Goal: Task Accomplishment & Management: Use online tool/utility

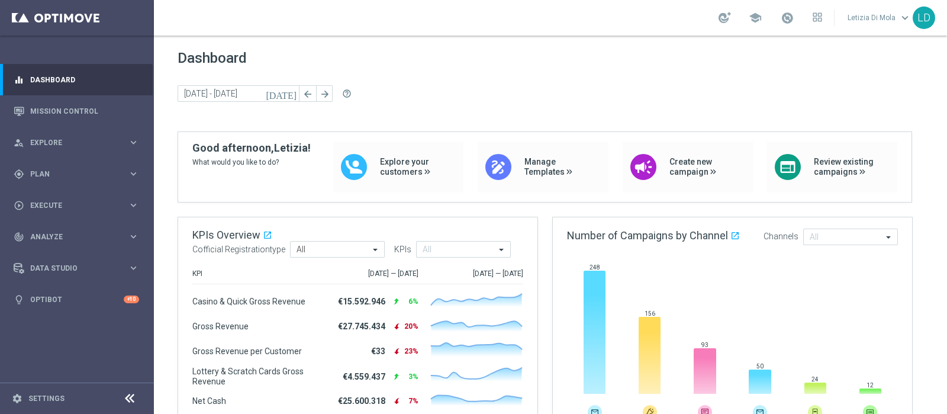
click at [797, 18] on div "school" at bounding box center [771, 18] width 104 height 20
click at [791, 20] on span at bounding box center [787, 17] width 13 height 13
click at [60, 171] on span "Plan" at bounding box center [79, 173] width 98 height 7
click at [59, 199] on link "Target Groups" at bounding box center [77, 198] width 92 height 9
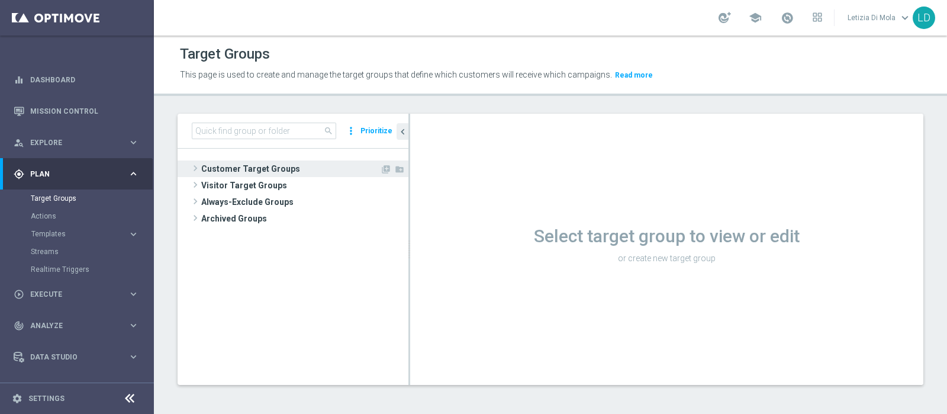
click at [231, 166] on span "Customer Target Groups" at bounding box center [290, 168] width 179 height 17
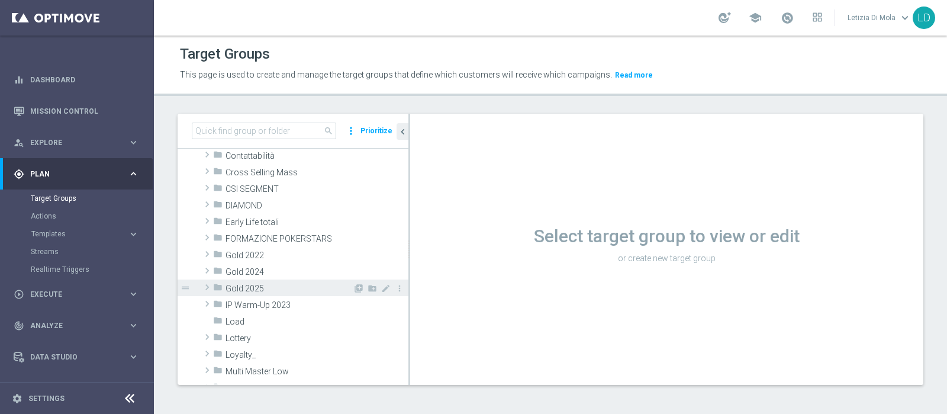
scroll to position [147, 0]
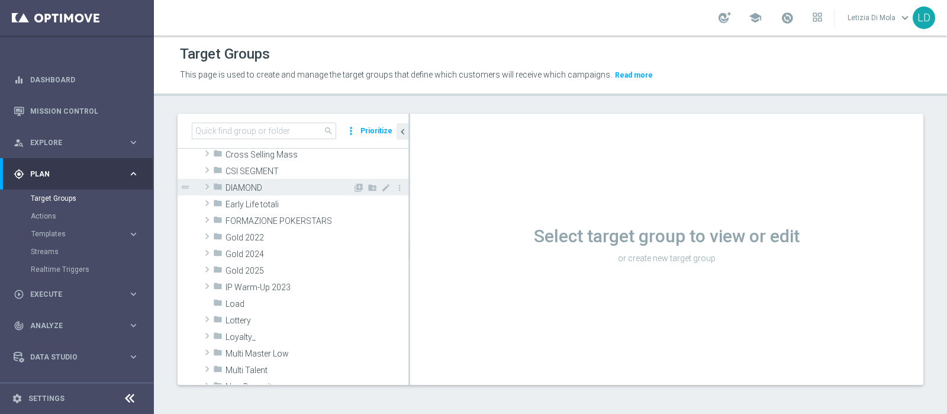
click at [271, 183] on span "DIAMOND" at bounding box center [289, 188] width 127 height 10
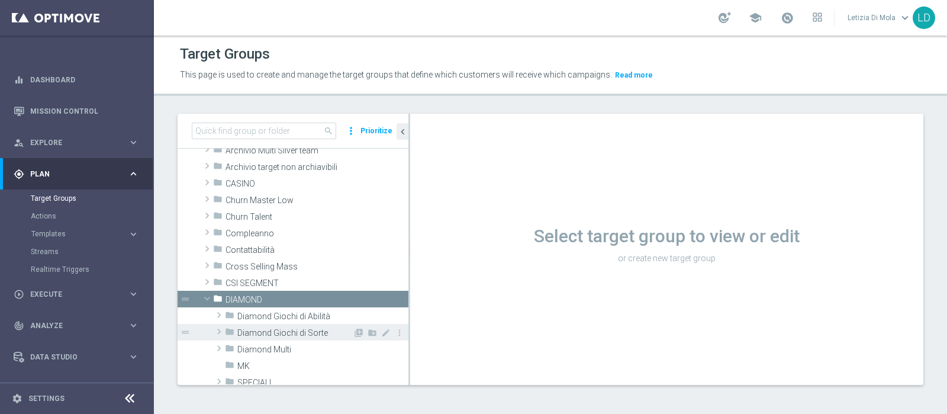
click at [304, 326] on div "folder Diamond Giochi di Sorte" at bounding box center [289, 332] width 128 height 17
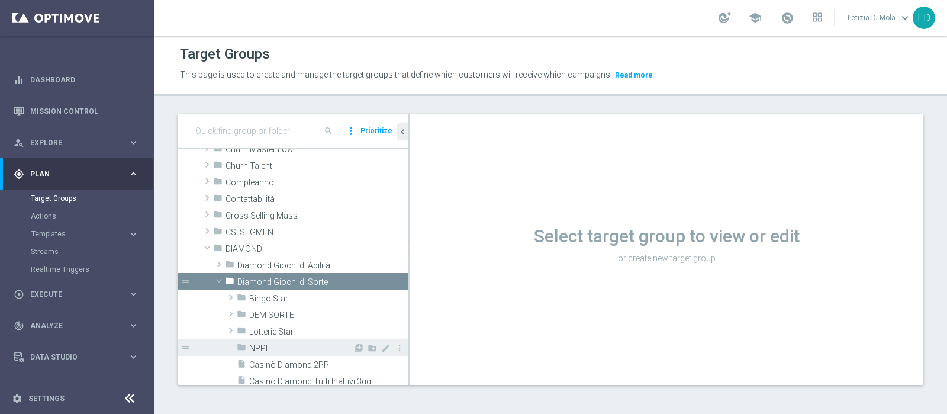
scroll to position [109, 0]
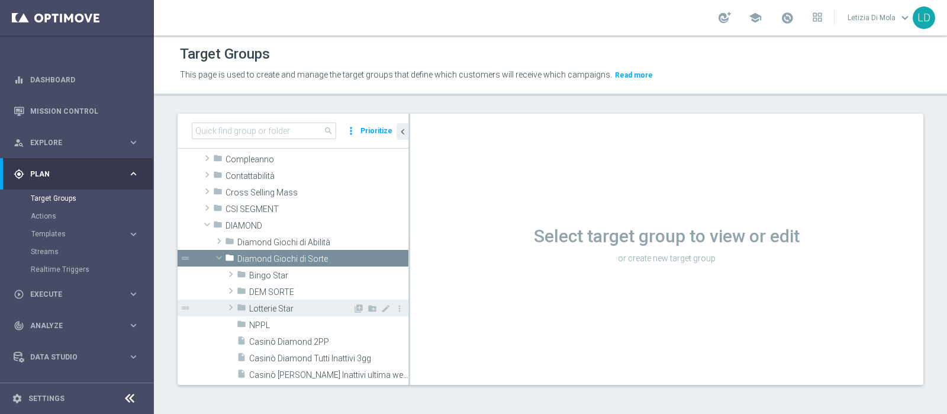
click at [274, 301] on div "folder Lotterie Star" at bounding box center [295, 307] width 116 height 17
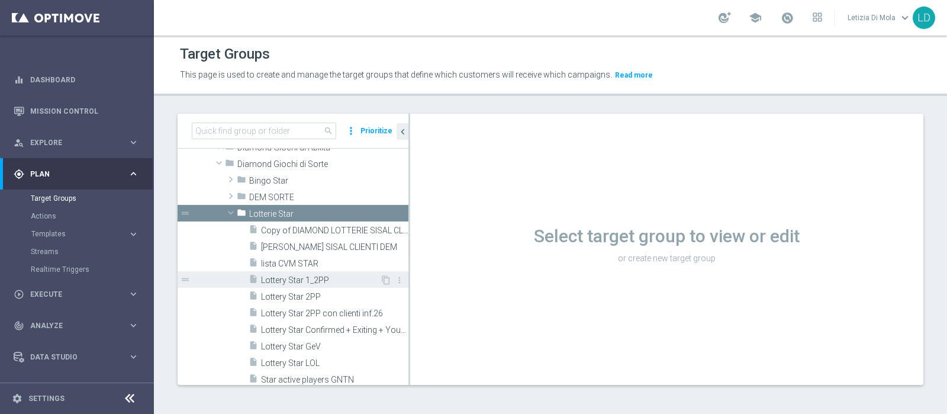
scroll to position [257, 0]
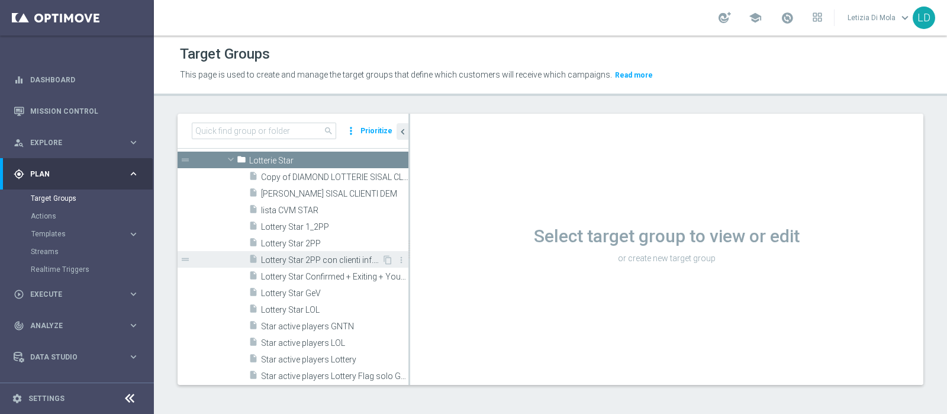
click at [344, 257] on span "Lottery Star 2PP con clienti inf.26" at bounding box center [321, 260] width 121 height 10
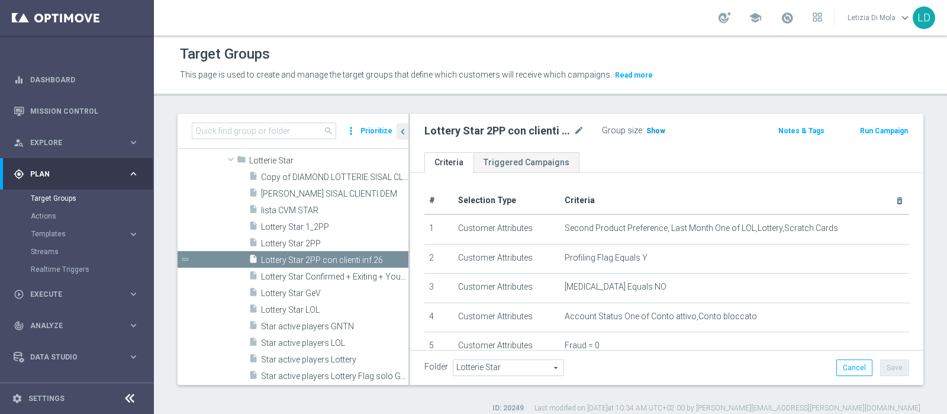
click at [656, 130] on span "Show" at bounding box center [655, 131] width 19 height 8
click at [653, 130] on span "779" at bounding box center [654, 132] width 15 height 11
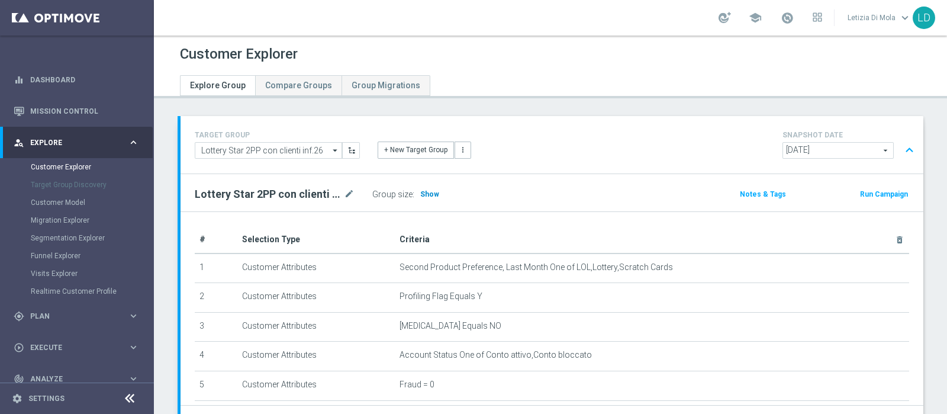
click at [428, 191] on span "Show" at bounding box center [429, 194] width 19 height 8
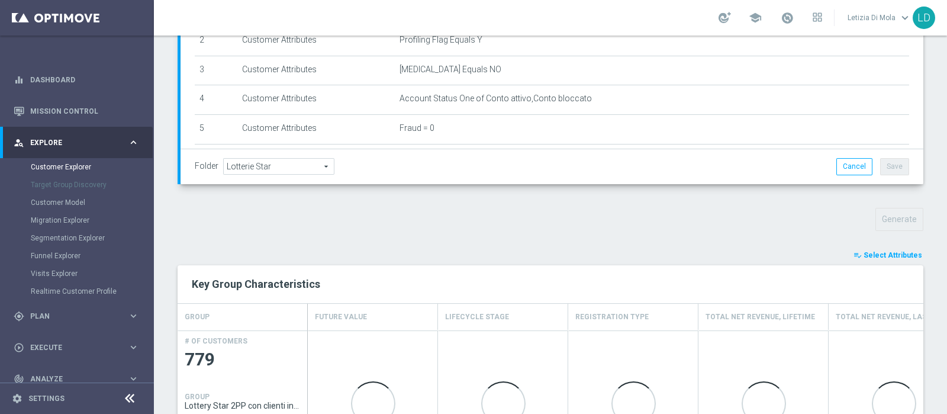
scroll to position [279, 0]
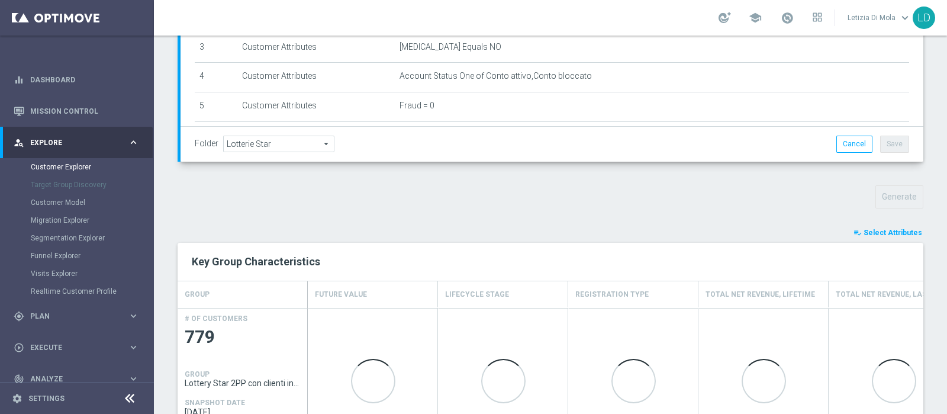
click at [888, 233] on span "Select Attributes" at bounding box center [893, 232] width 59 height 8
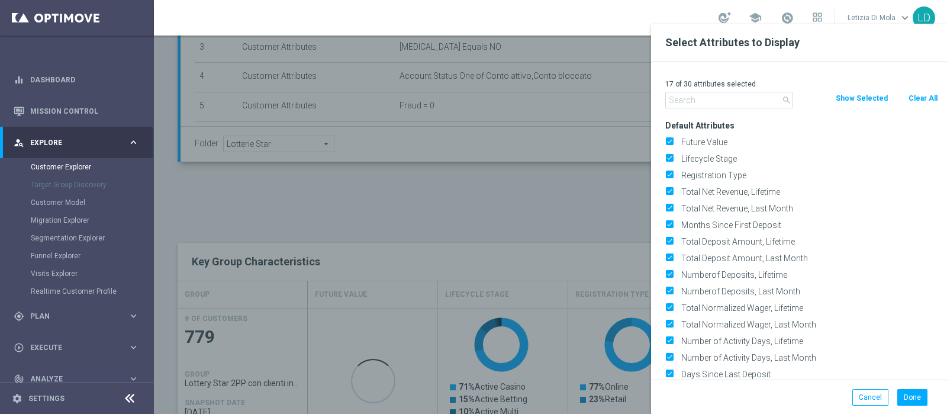
click at [724, 107] on input "text" at bounding box center [729, 100] width 128 height 17
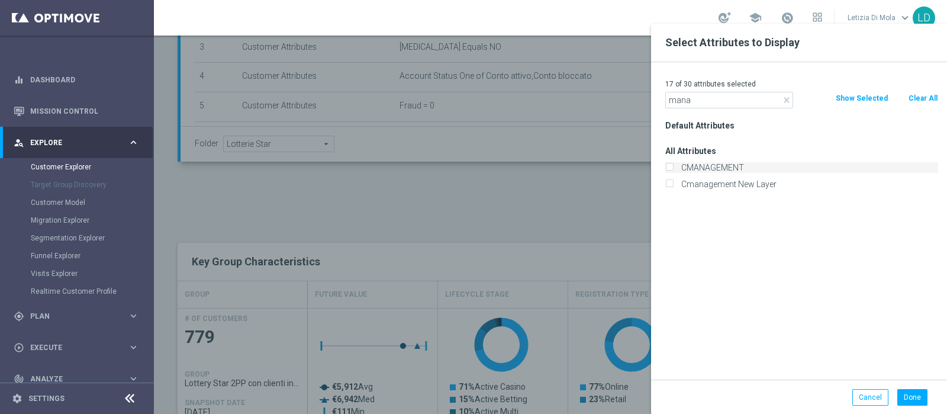
type input "mana"
click at [725, 170] on label "CMANAGEMENT" at bounding box center [807, 167] width 261 height 11
click at [673, 170] on input "CMANAGEMENT" at bounding box center [669, 169] width 8 height 8
checkbox input "true"
click at [915, 401] on button "Done" at bounding box center [912, 397] width 30 height 17
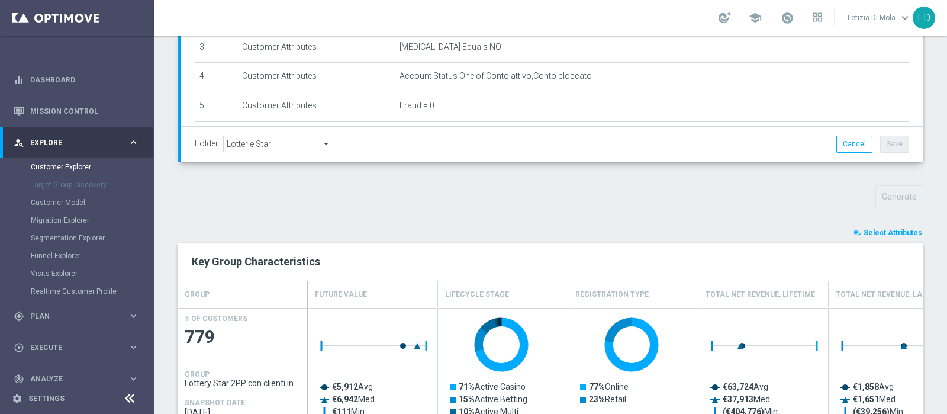
click at [869, 228] on span "Select Attributes" at bounding box center [893, 232] width 59 height 8
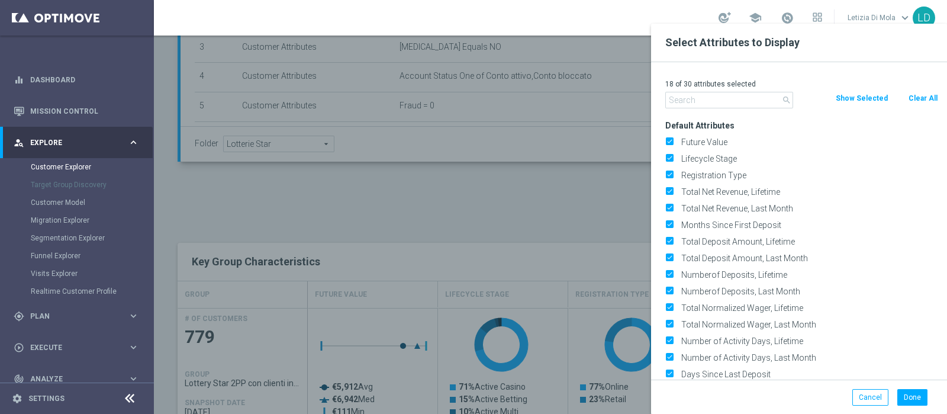
click at [721, 102] on input "text" at bounding box center [729, 100] width 128 height 17
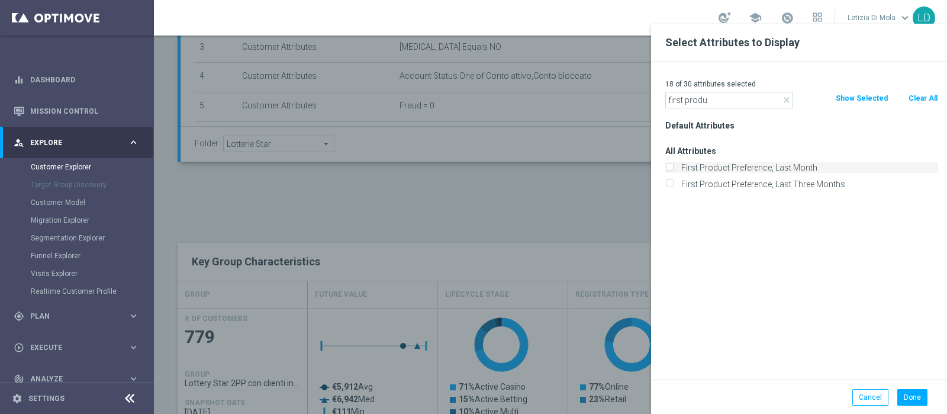
type input "first produ"
click at [769, 170] on label "First Product Preference, Last Month" at bounding box center [807, 167] width 261 height 11
click at [673, 170] on input "First Product Preference, Last Month" at bounding box center [669, 169] width 8 height 8
checkbox input "true"
click at [919, 394] on button "Done" at bounding box center [912, 397] width 30 height 17
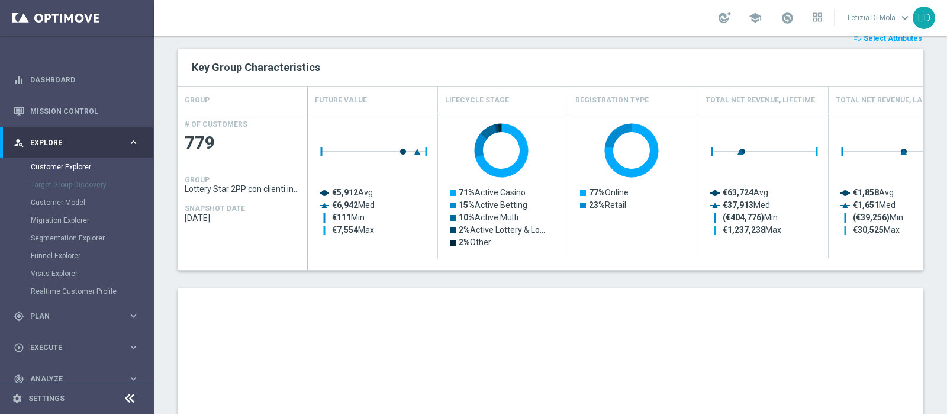
scroll to position [501, 0]
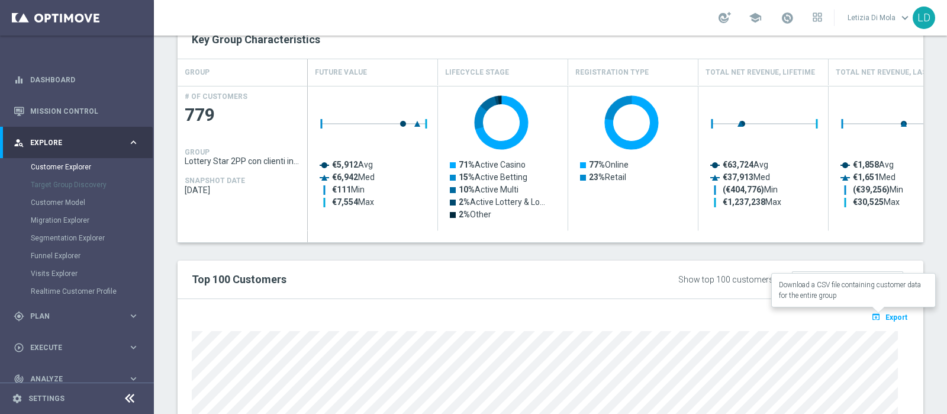
click at [888, 313] on span "Export" at bounding box center [896, 317] width 22 height 8
